Goal: Task Accomplishment & Management: Use online tool/utility

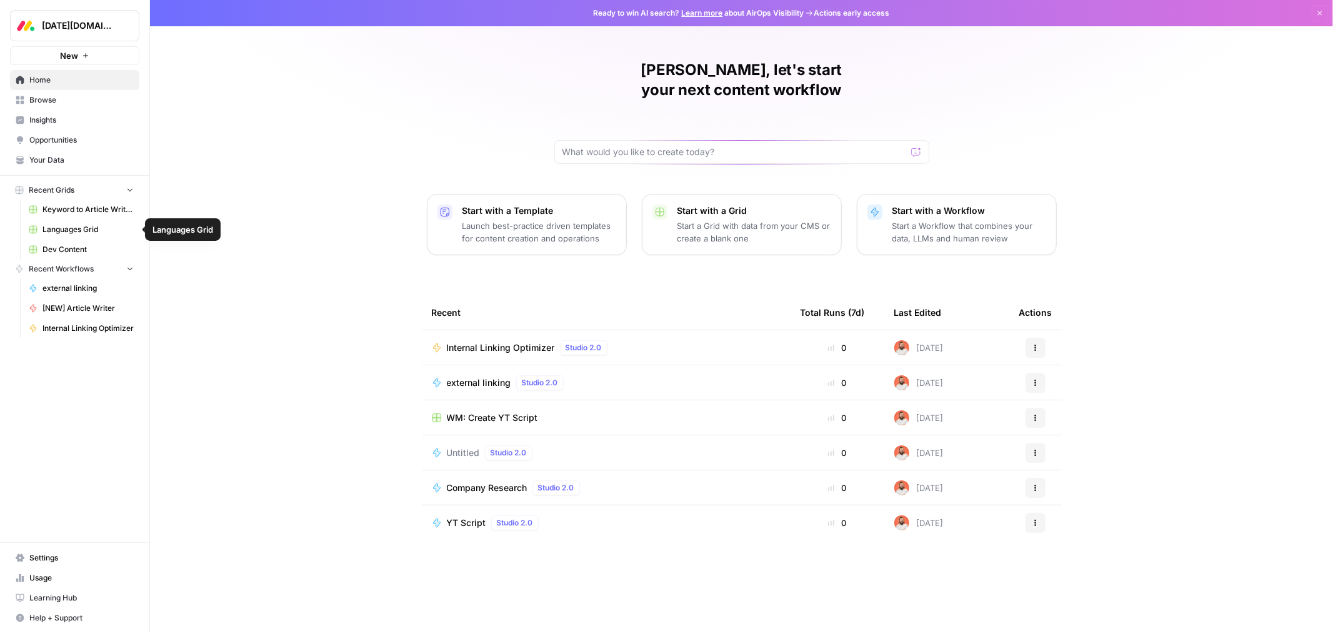
click at [84, 251] on span "Dev Content" at bounding box center [88, 249] width 91 height 11
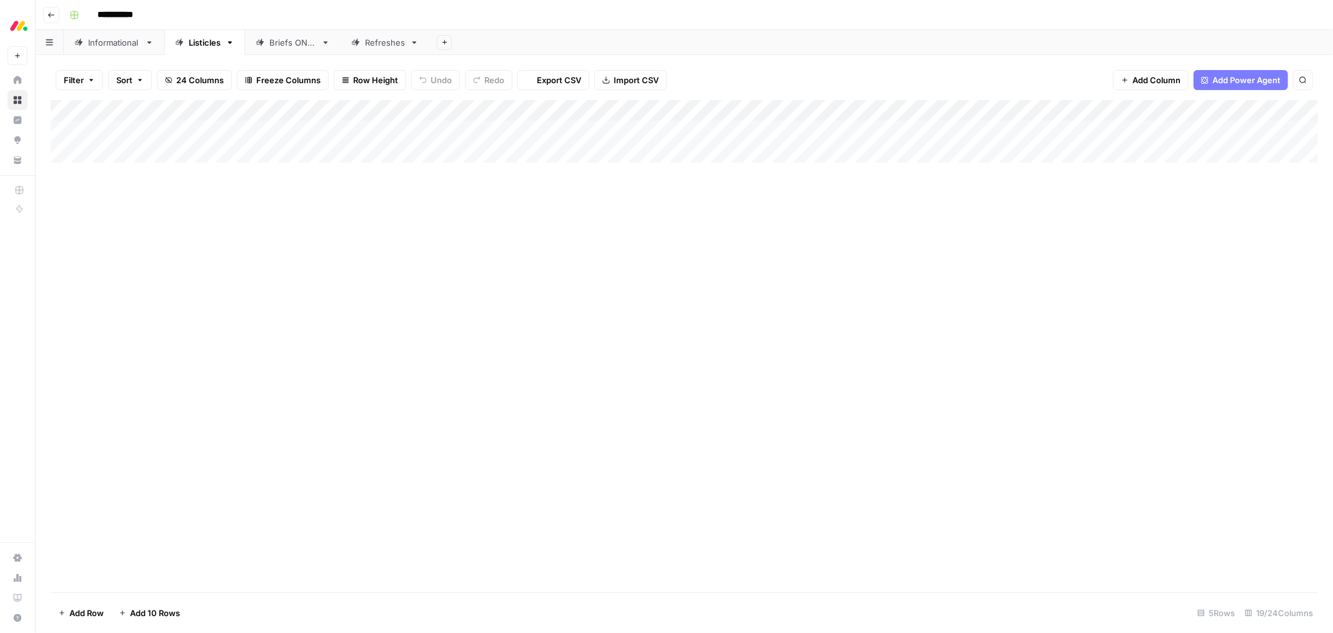
type input "**********"
drag, startPoint x: 411, startPoint y: 109, endPoint x: 441, endPoint y: 109, distance: 29.4
click at [441, 109] on div "Add Column" at bounding box center [685, 174] width 1268 height 148
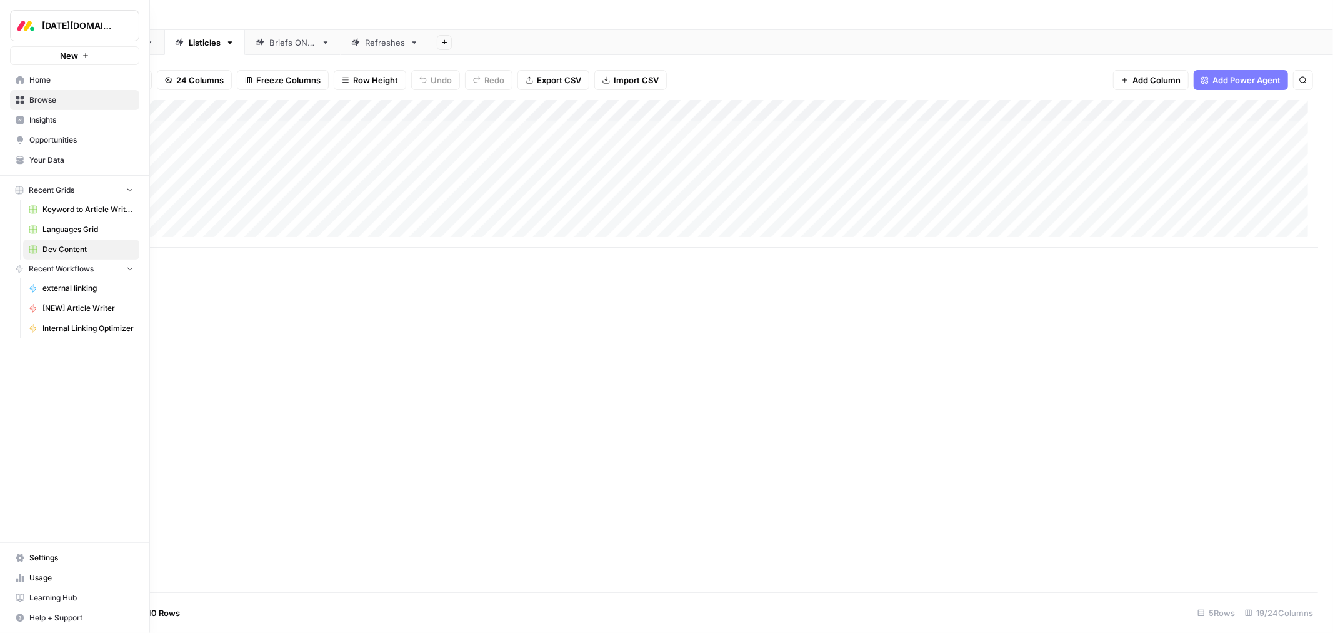
click at [41, 161] on span "Your Data" at bounding box center [81, 159] width 104 height 11
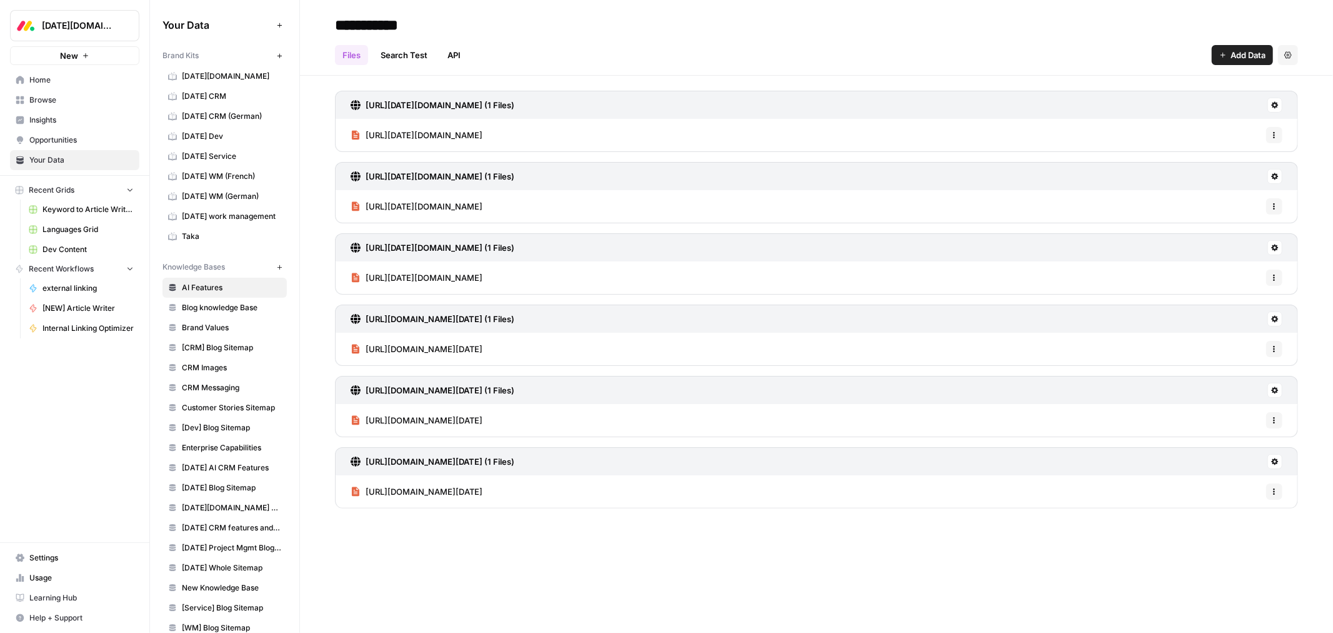
click at [40, 101] on span "Browse" at bounding box center [81, 99] width 104 height 11
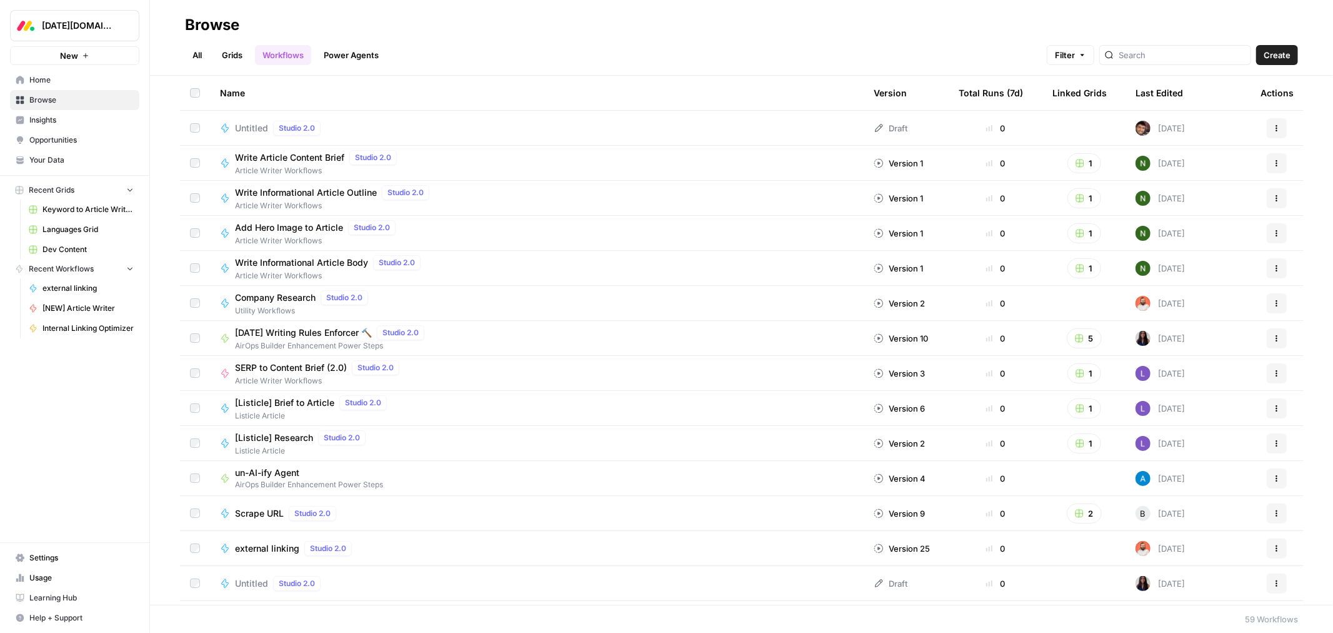
click at [240, 54] on link "Grids" at bounding box center [232, 55] width 36 height 20
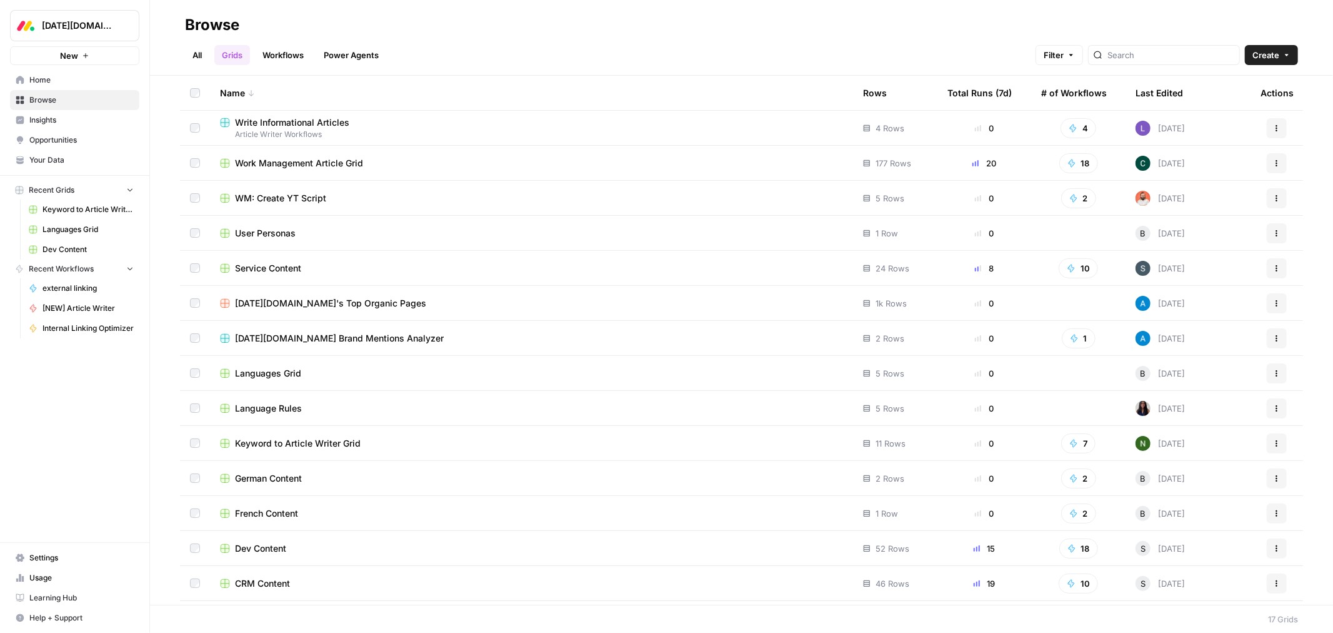
click at [275, 235] on span "User Personas" at bounding box center [265, 233] width 61 height 13
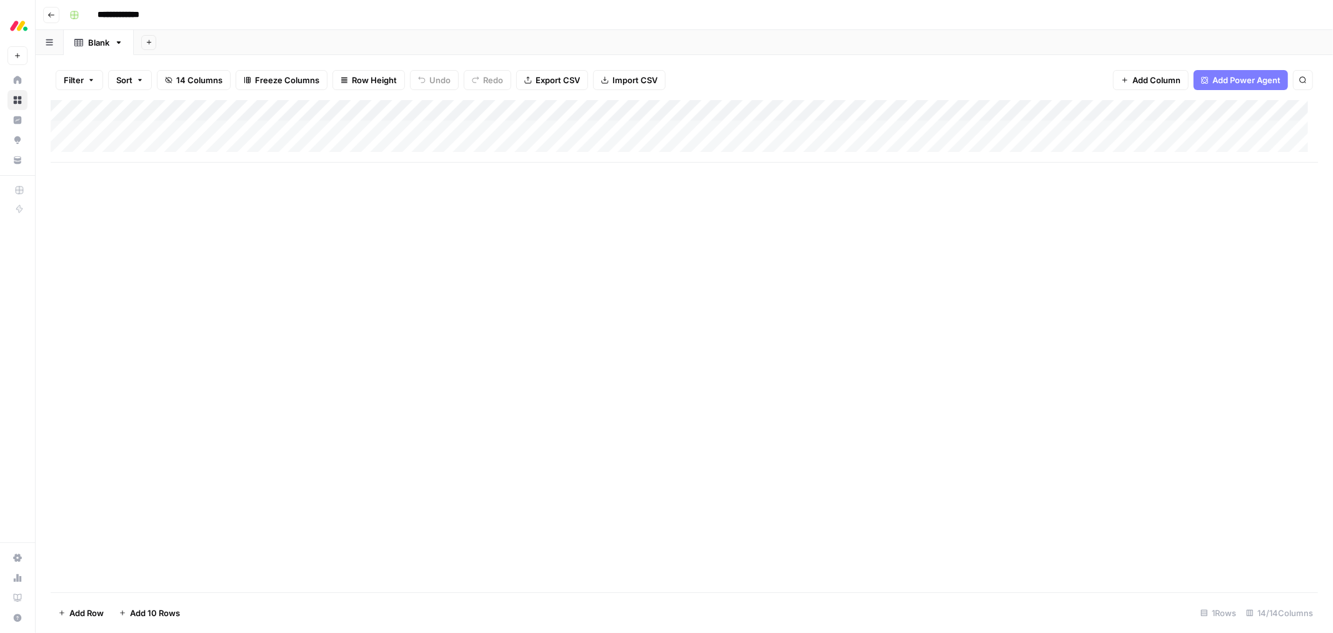
click at [789, 133] on div "Add Column" at bounding box center [685, 131] width 1268 height 63
click at [983, 209] on div "Add Column" at bounding box center [685, 346] width 1268 height 492
click at [959, 126] on div "Add Column" at bounding box center [685, 131] width 1268 height 63
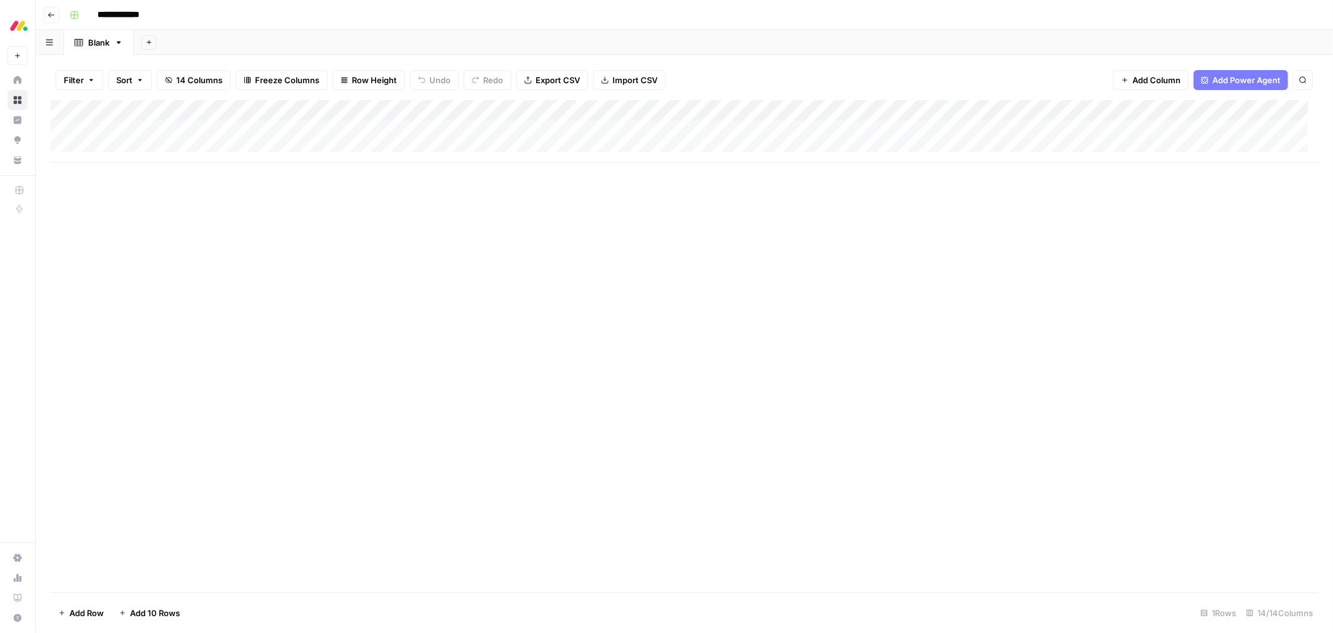
click at [959, 126] on div "Add Column" at bounding box center [685, 131] width 1268 height 63
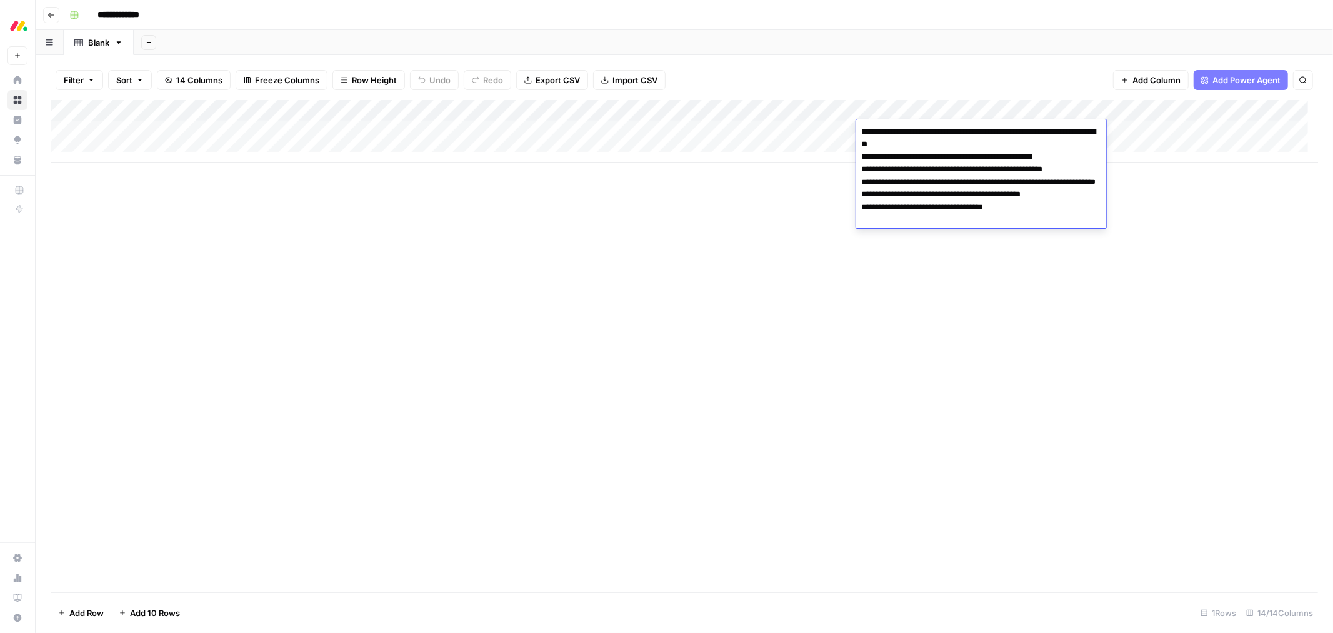
click at [1136, 132] on div "Add Column" at bounding box center [685, 131] width 1268 height 63
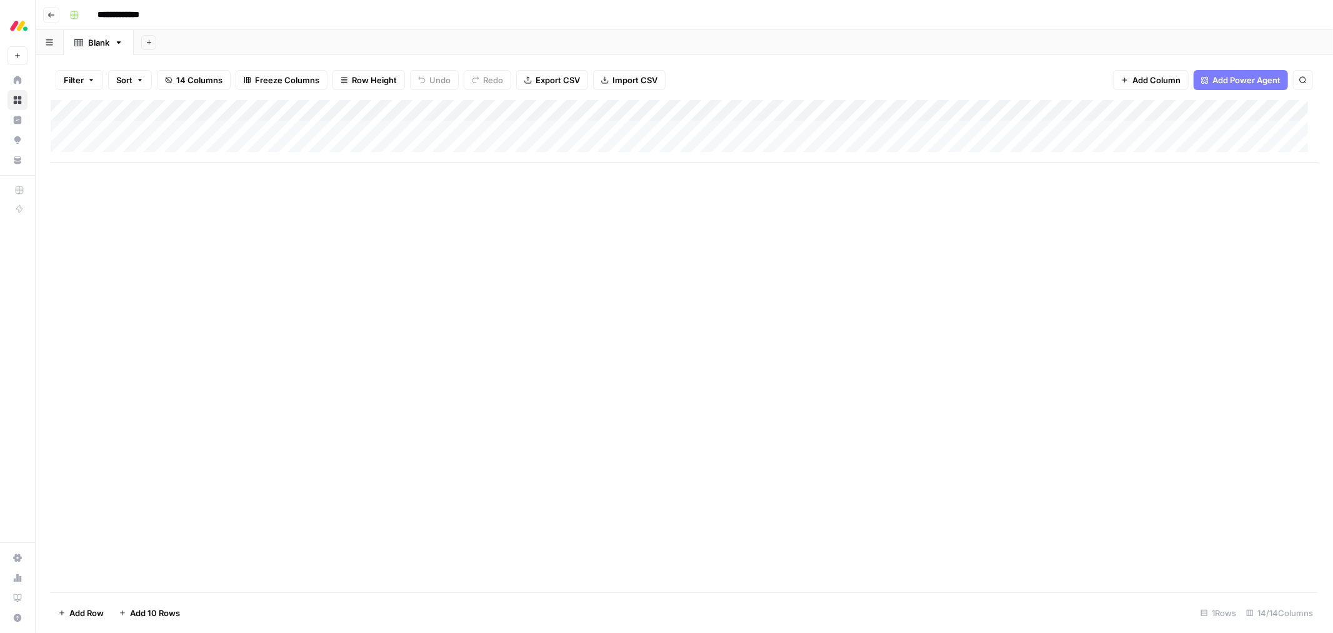
click at [1136, 132] on div "Add Column" at bounding box center [685, 131] width 1268 height 63
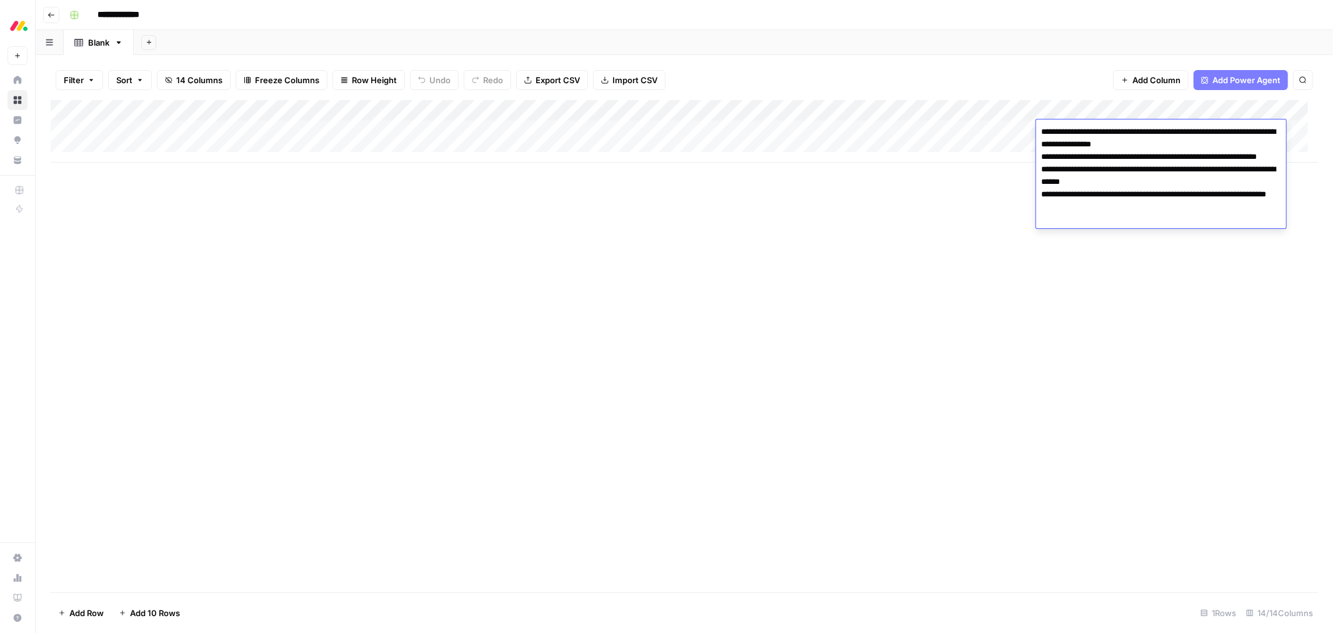
click at [1136, 253] on div "Add Column" at bounding box center [685, 346] width 1268 height 492
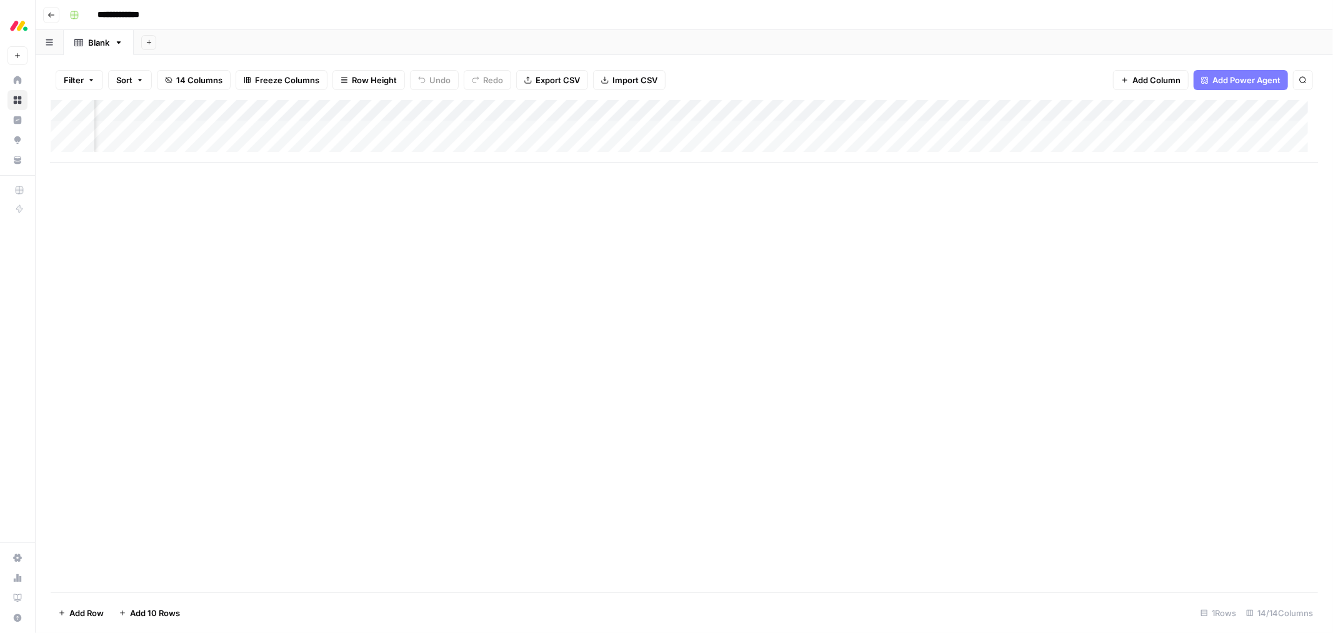
scroll to position [0, 953]
click at [1024, 129] on div "Add Column" at bounding box center [685, 131] width 1268 height 63
click at [923, 241] on div "Add Column" at bounding box center [685, 346] width 1268 height 492
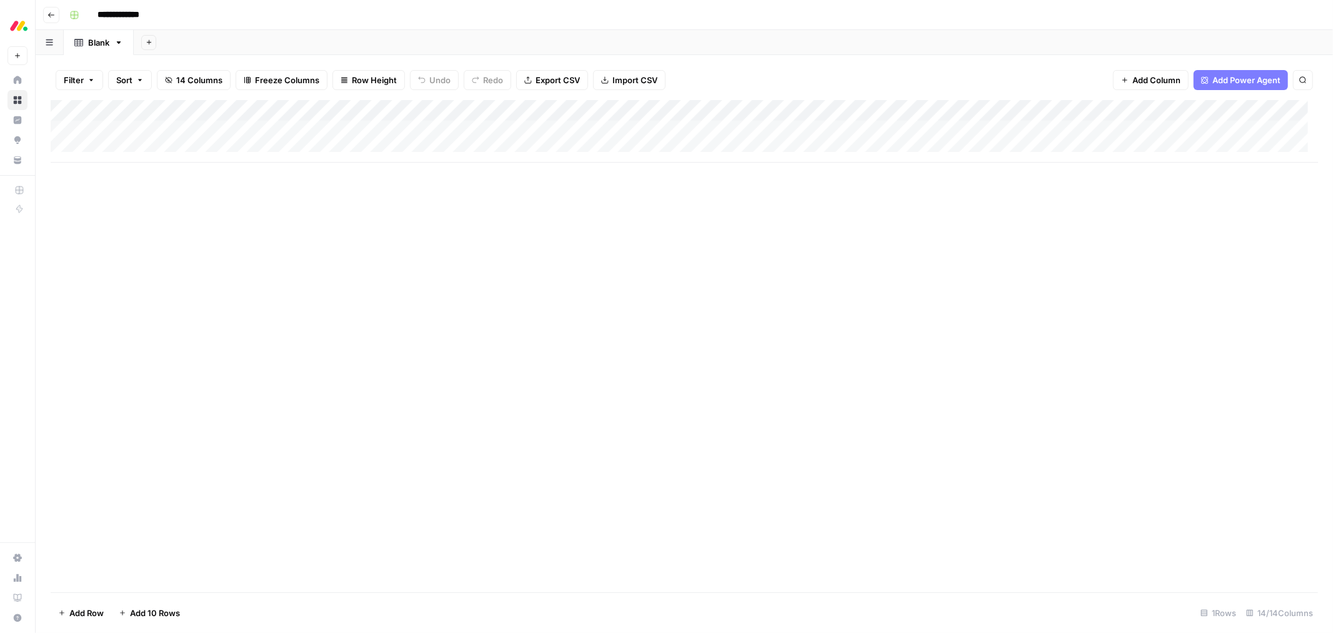
click at [596, 339] on div "Add Column" at bounding box center [685, 346] width 1268 height 492
drag, startPoint x: 1064, startPoint y: 159, endPoint x: 1007, endPoint y: 194, distance: 67.1
click at [1007, 194] on div "Add Column" at bounding box center [685, 346] width 1268 height 492
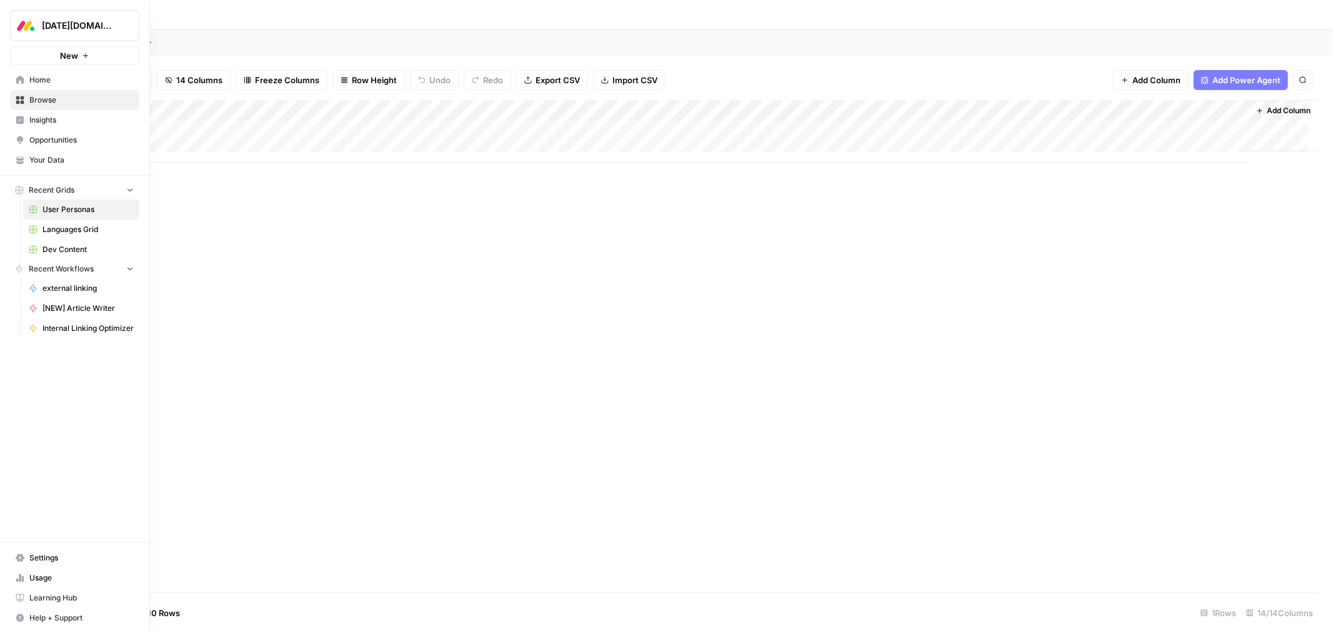
click at [44, 101] on span "Browse" at bounding box center [81, 99] width 104 height 11
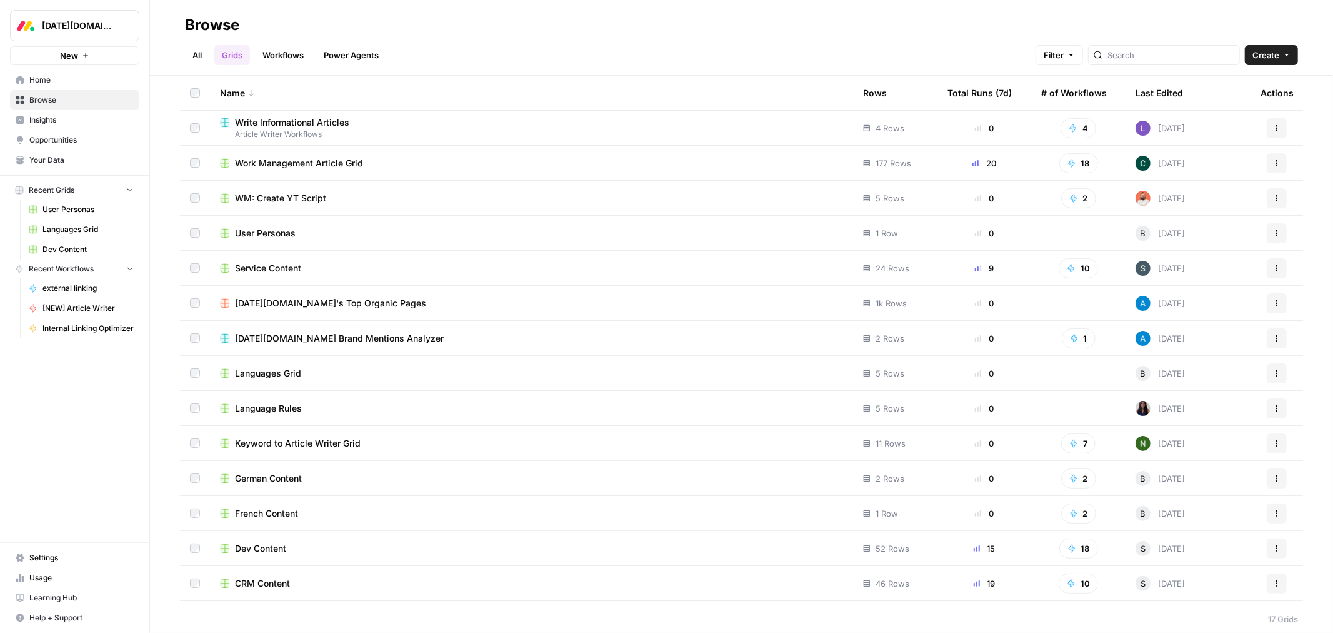
click at [278, 48] on link "Workflows" at bounding box center [283, 55] width 56 height 20
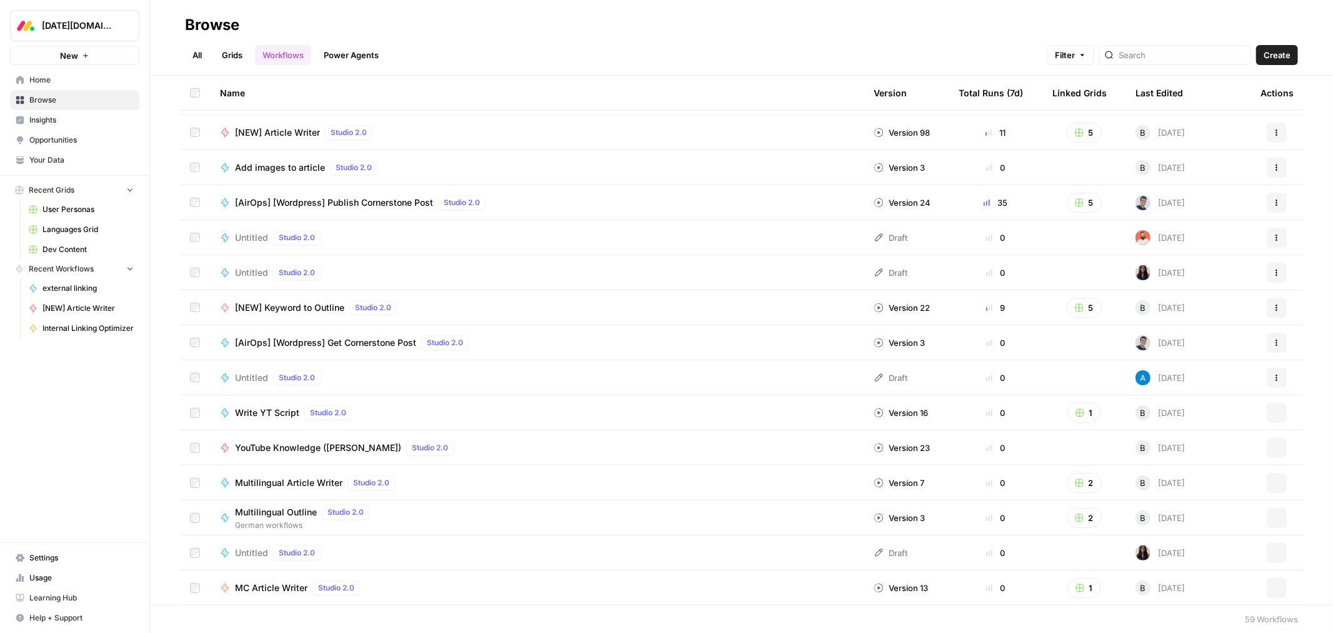
scroll to position [486, 0]
click at [314, 448] on span "YouTube Knowledge ([PERSON_NAME])" at bounding box center [318, 447] width 166 height 13
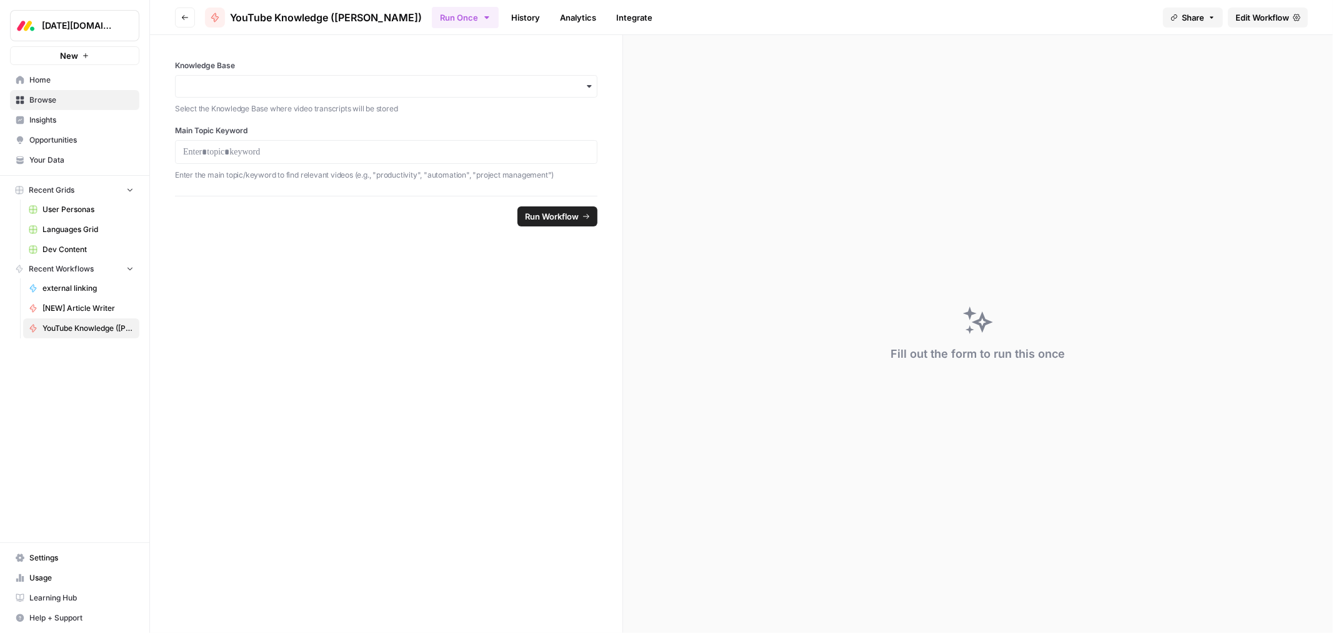
click at [1266, 18] on span "Edit Workflow" at bounding box center [1263, 17] width 54 height 13
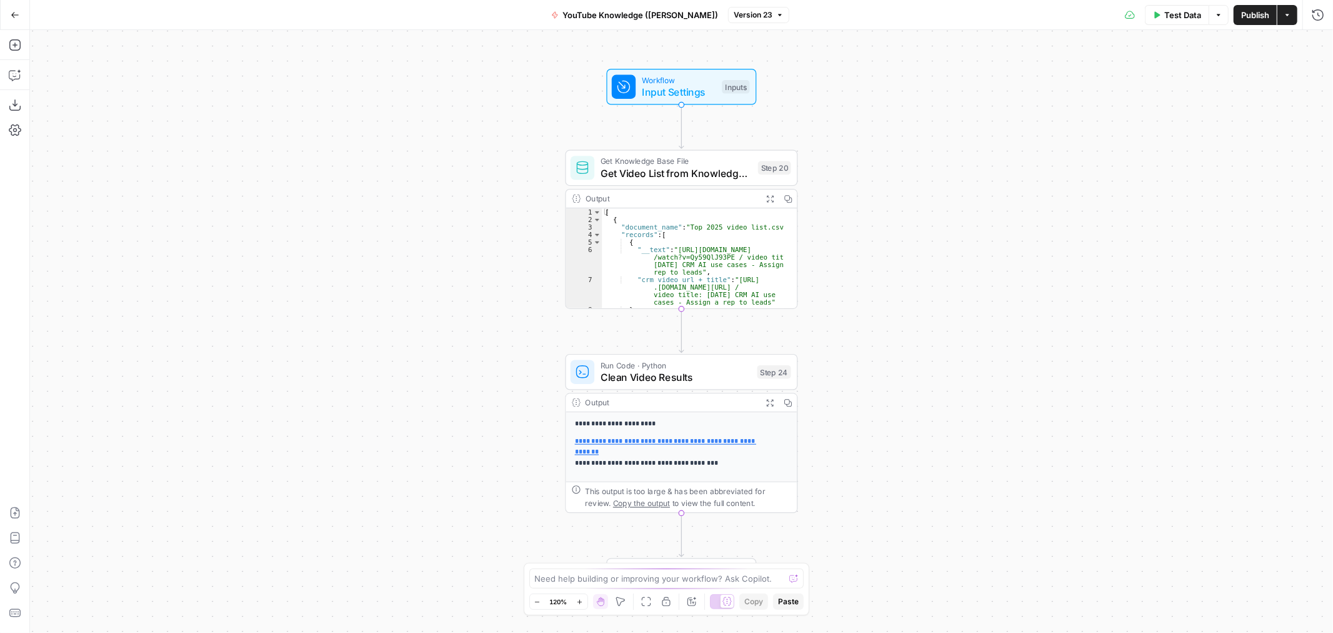
click at [661, 88] on span "Input Settings" at bounding box center [679, 91] width 74 height 15
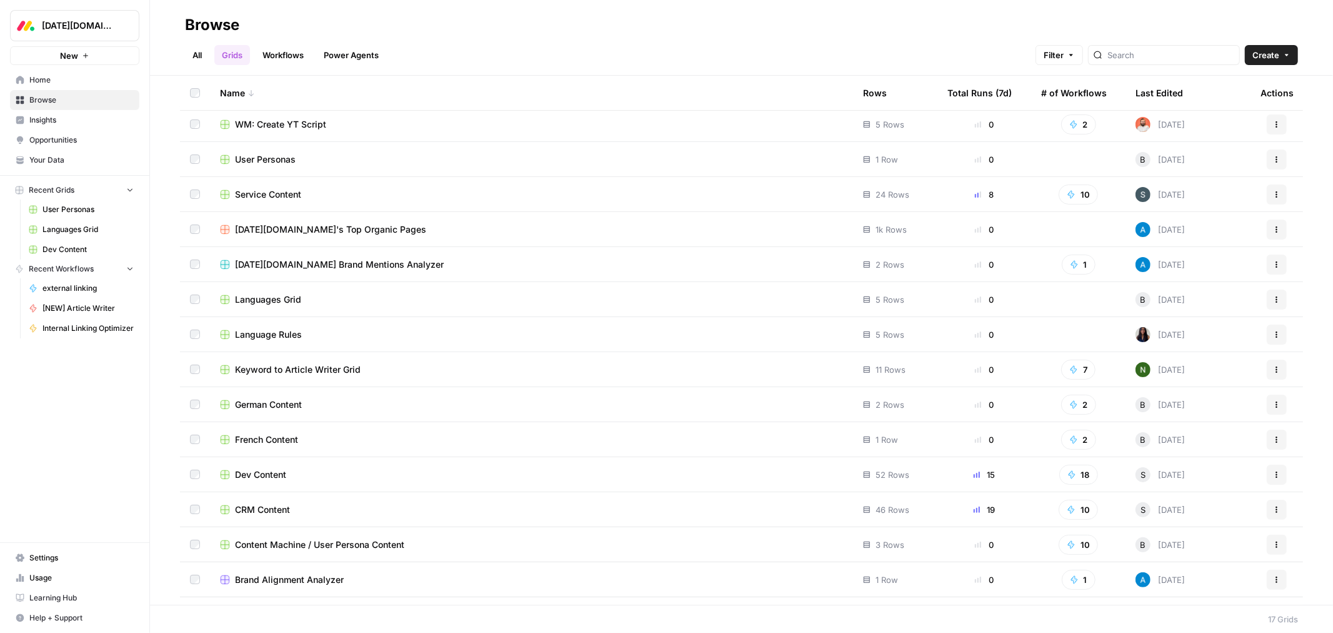
scroll to position [101, 0]
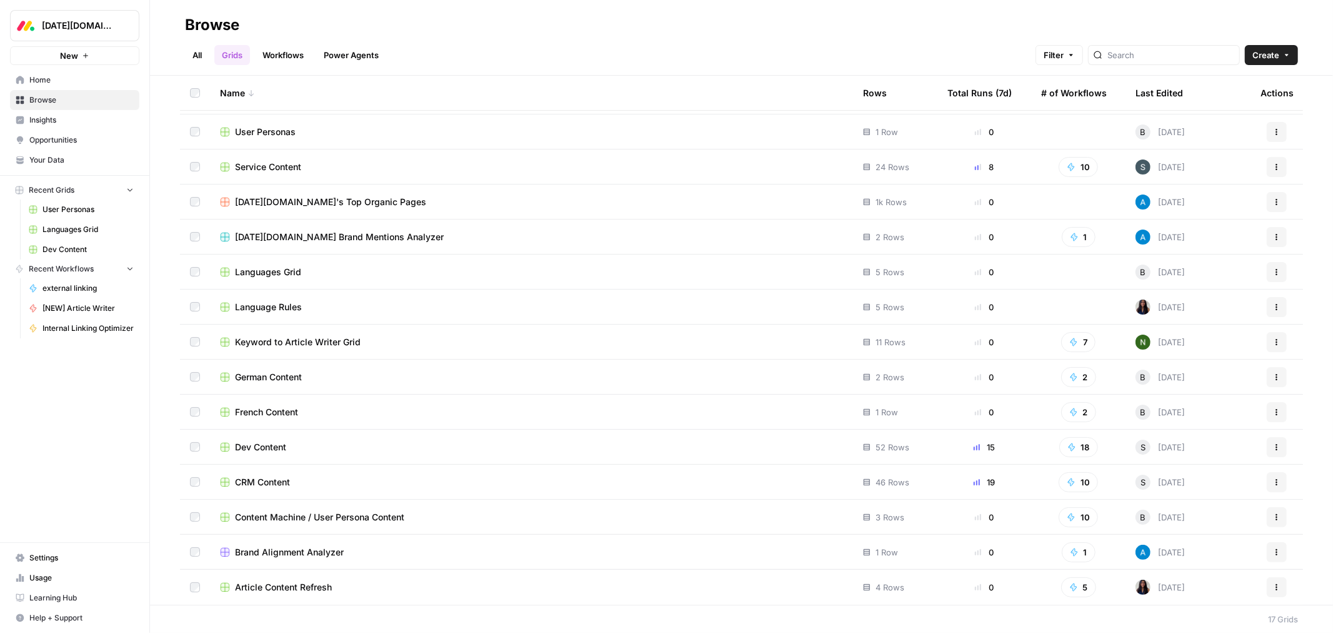
click at [294, 516] on span "Content Machine / User Persona Content" at bounding box center [319, 517] width 169 height 13
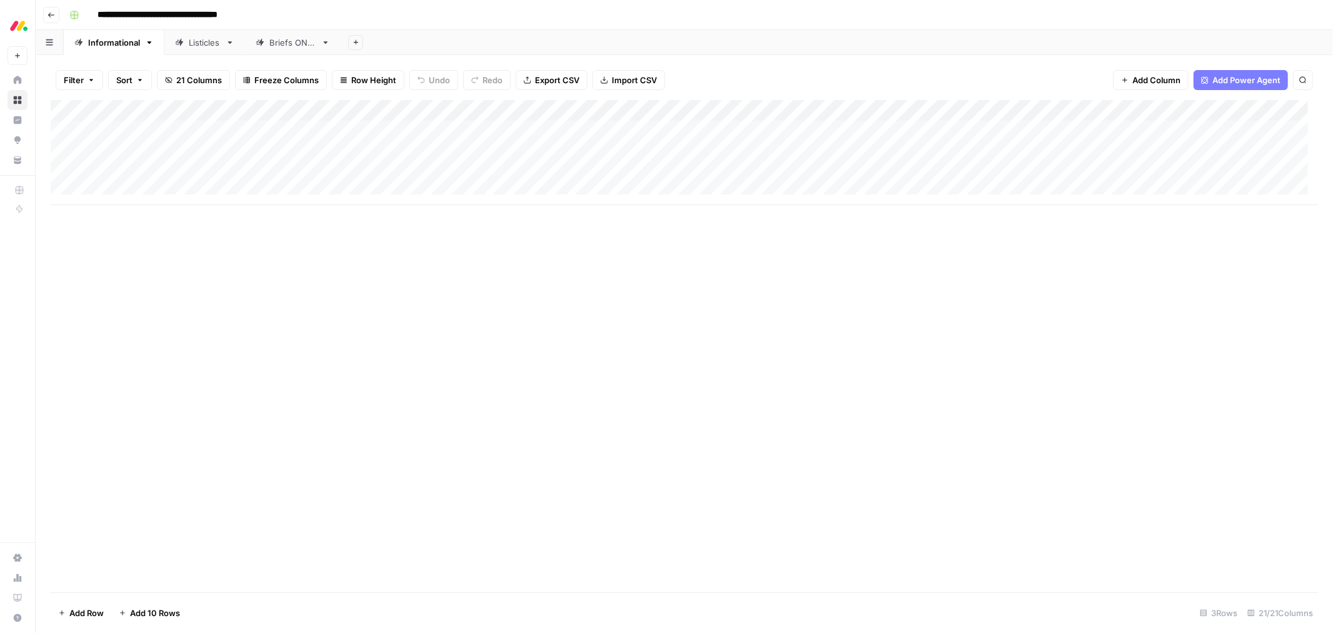
click at [854, 108] on div "Add Column" at bounding box center [685, 152] width 1268 height 105
type input "CM - Keyword to Outline"
click at [809, 233] on span "Edit Workflow" at bounding box center [803, 233] width 109 height 13
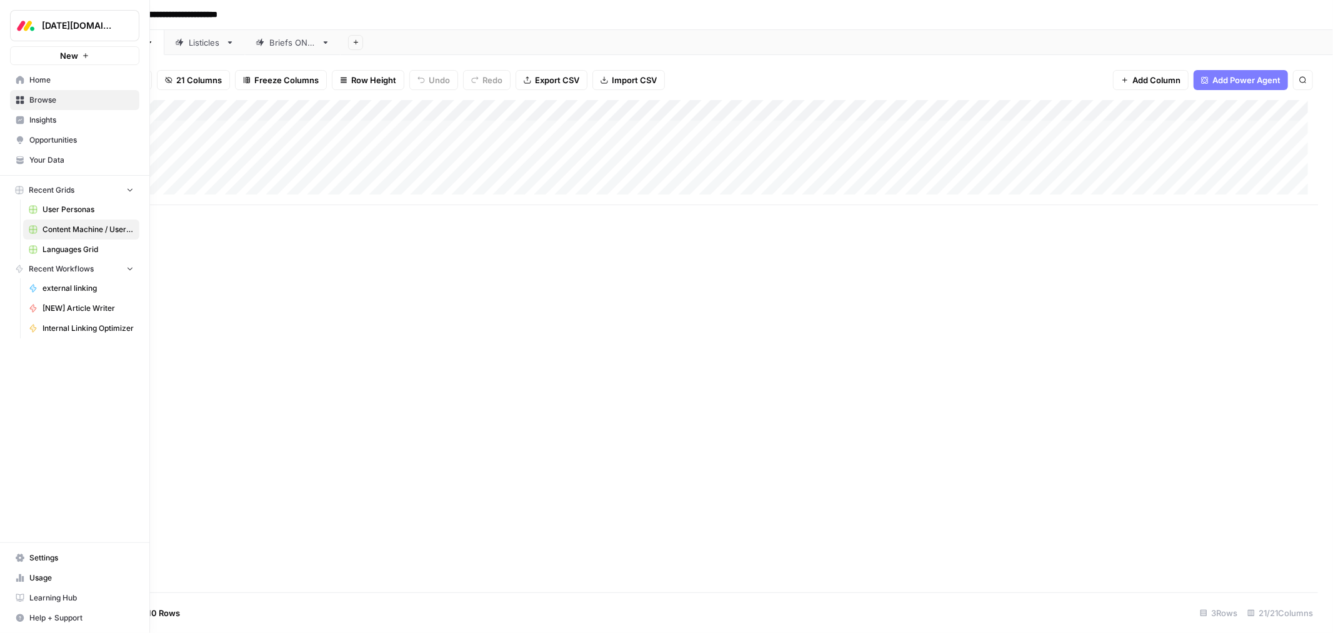
click at [69, 57] on span "New" at bounding box center [69, 55] width 18 height 13
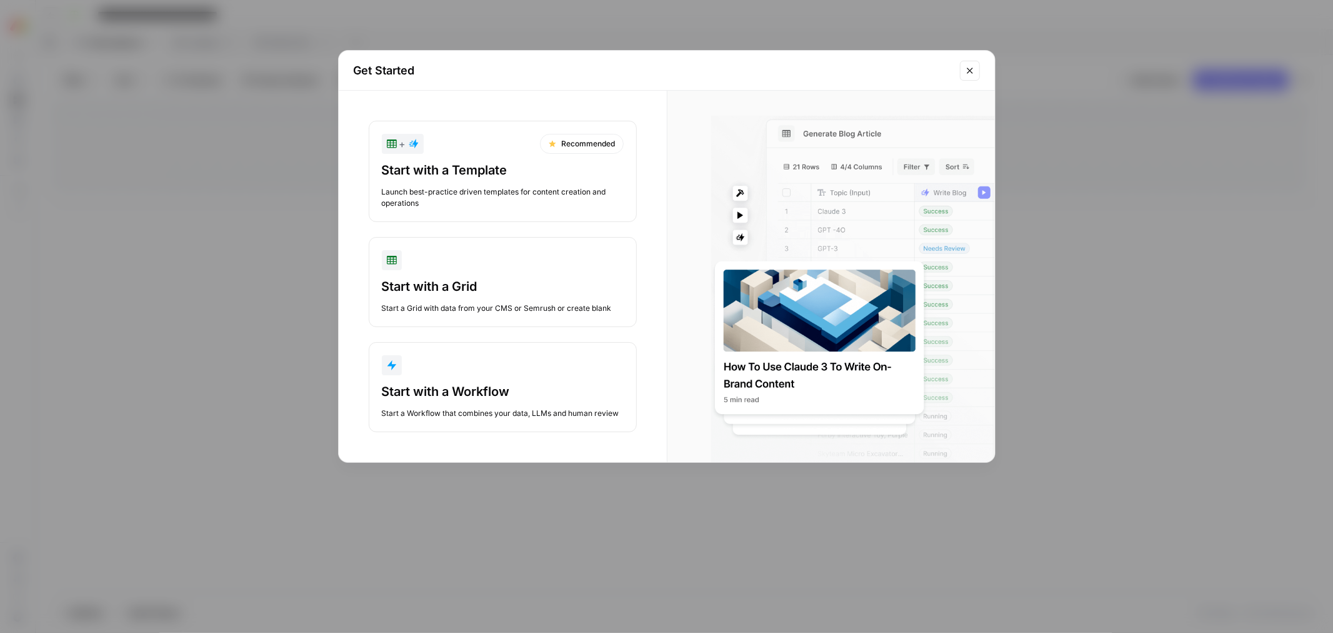
click at [969, 75] on icon "Close modal" at bounding box center [970, 71] width 10 height 10
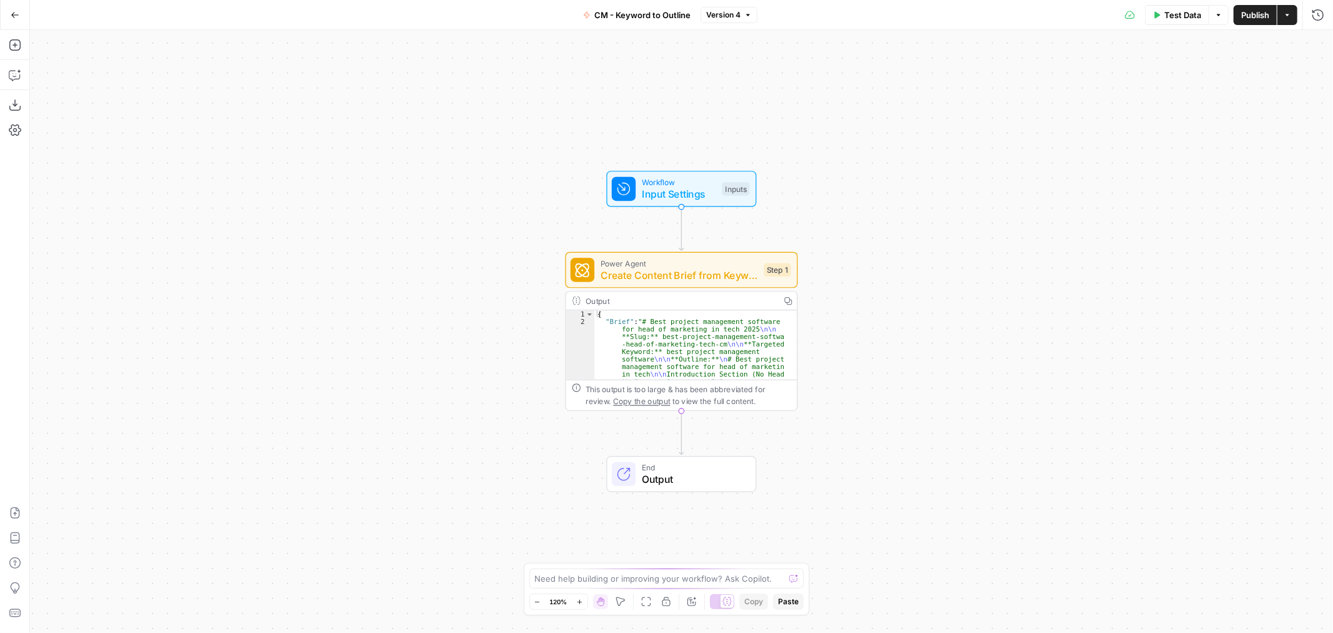
click at [730, 276] on span "Create Content Brief from Keyword - Fork" at bounding box center [680, 275] width 158 height 15
click at [731, 247] on icon "button" at bounding box center [727, 242] width 12 height 12
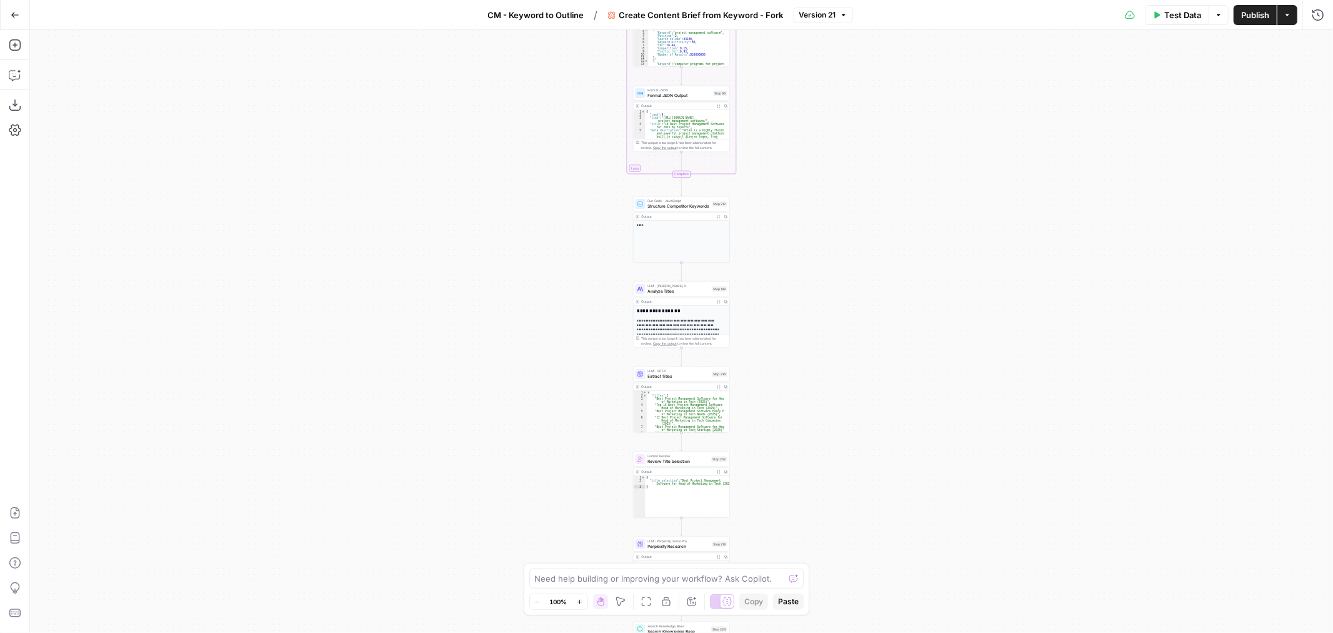
click at [602, 232] on div "Workflow Input Settings Inputs Google Search Perform Google Search Step 51 Outp…" at bounding box center [681, 331] width 1303 height 603
click at [773, 229] on div "Workflow Input Settings Inputs Google Search Perform Google Search Step 51 Outp…" at bounding box center [681, 331] width 1303 height 603
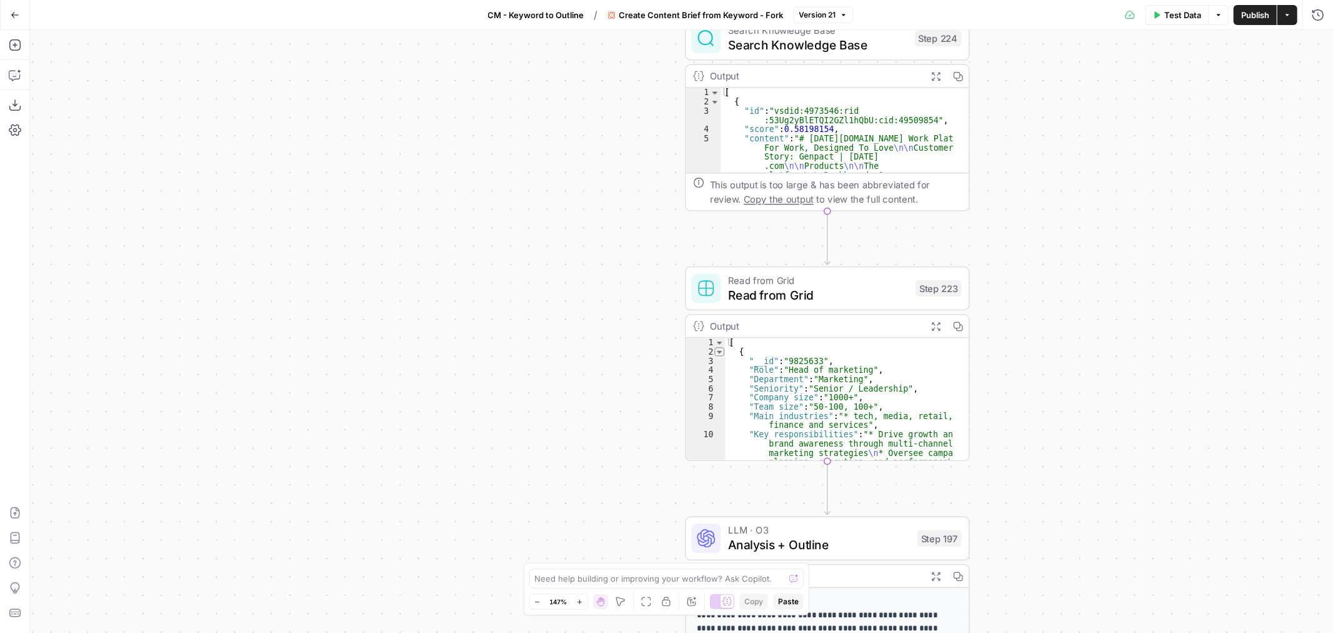
click at [586, 314] on div "Workflow Input Settings Inputs Google Search Perform Google Search Step 51 Outp…" at bounding box center [681, 331] width 1303 height 603
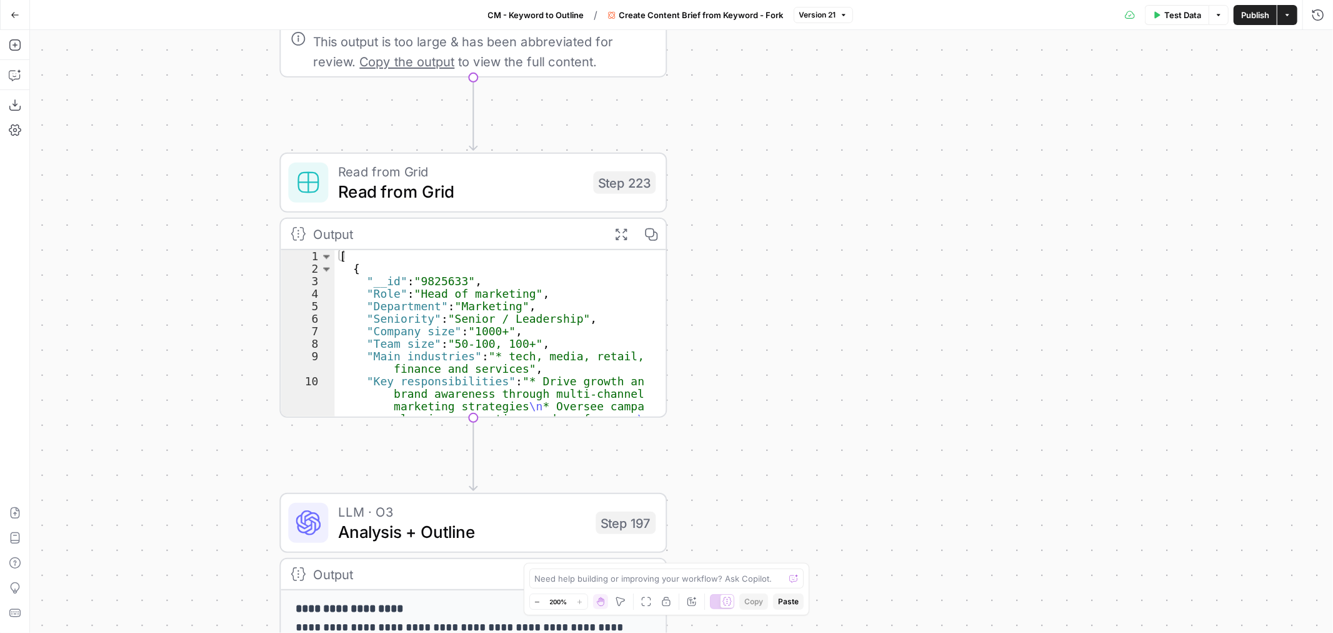
drag, startPoint x: 544, startPoint y: 319, endPoint x: 228, endPoint y: 264, distance: 321.5
click at [228, 264] on div "Workflow Input Settings Inputs Google Search Perform Google Search Step 51 Outp…" at bounding box center [681, 331] width 1303 height 603
click at [491, 183] on span "Read from Grid" at bounding box center [460, 191] width 245 height 25
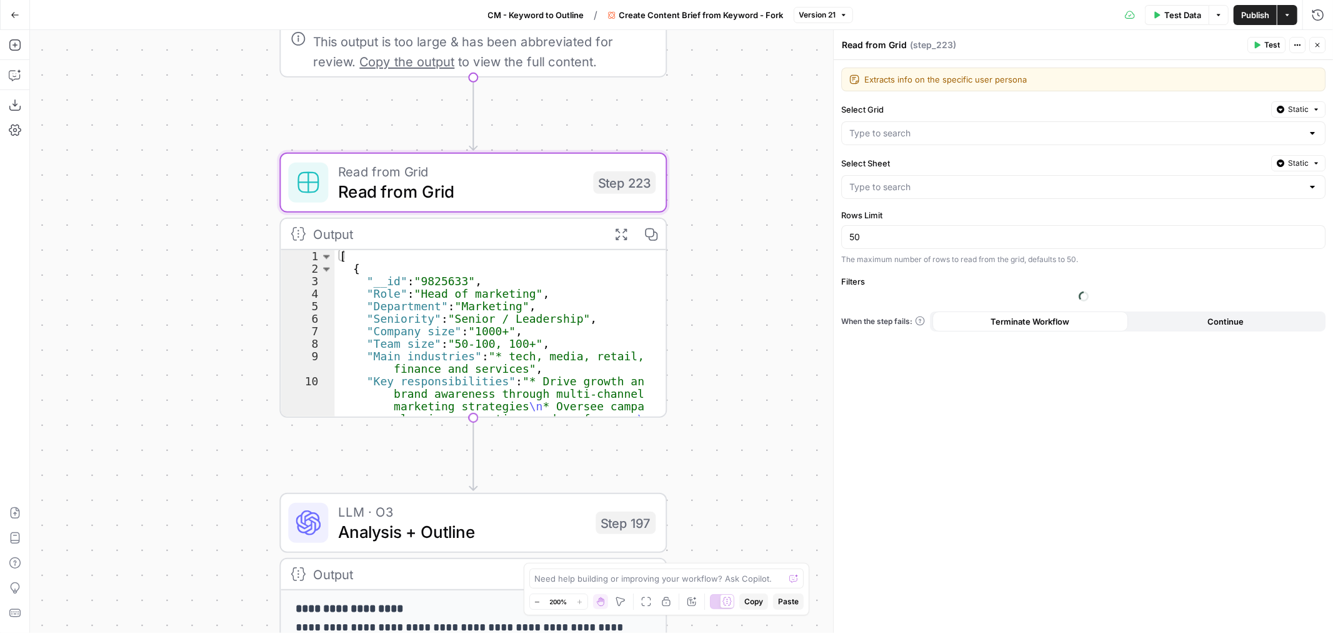
type input "User Personas"
type input "Blank"
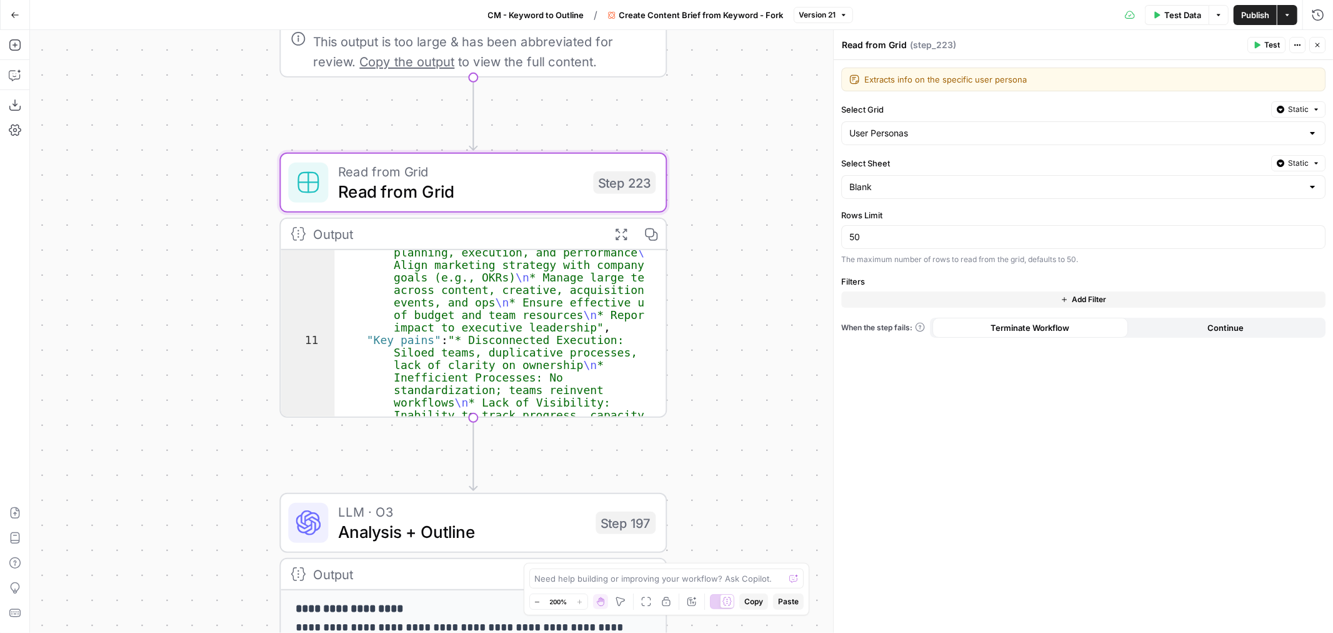
scroll to position [166, 0]
